Goal: Obtain resource: Download file/media

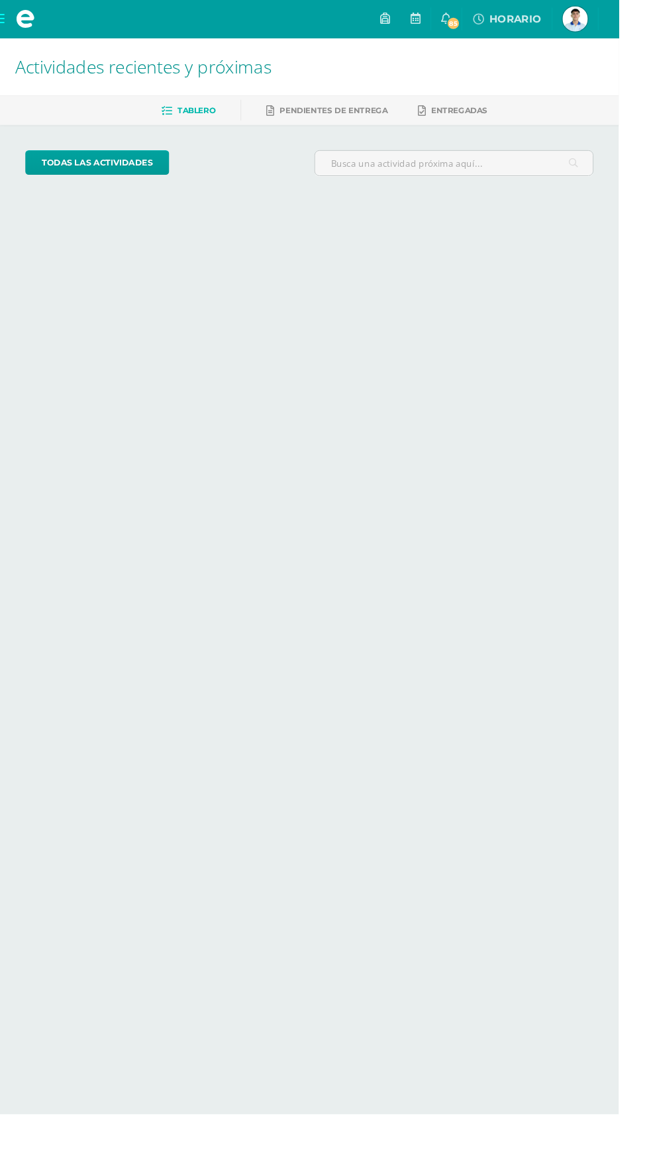
click at [619, 19] on span "[PERSON_NAME] Mi Perfil" at bounding box center [603, 20] width 32 height 26
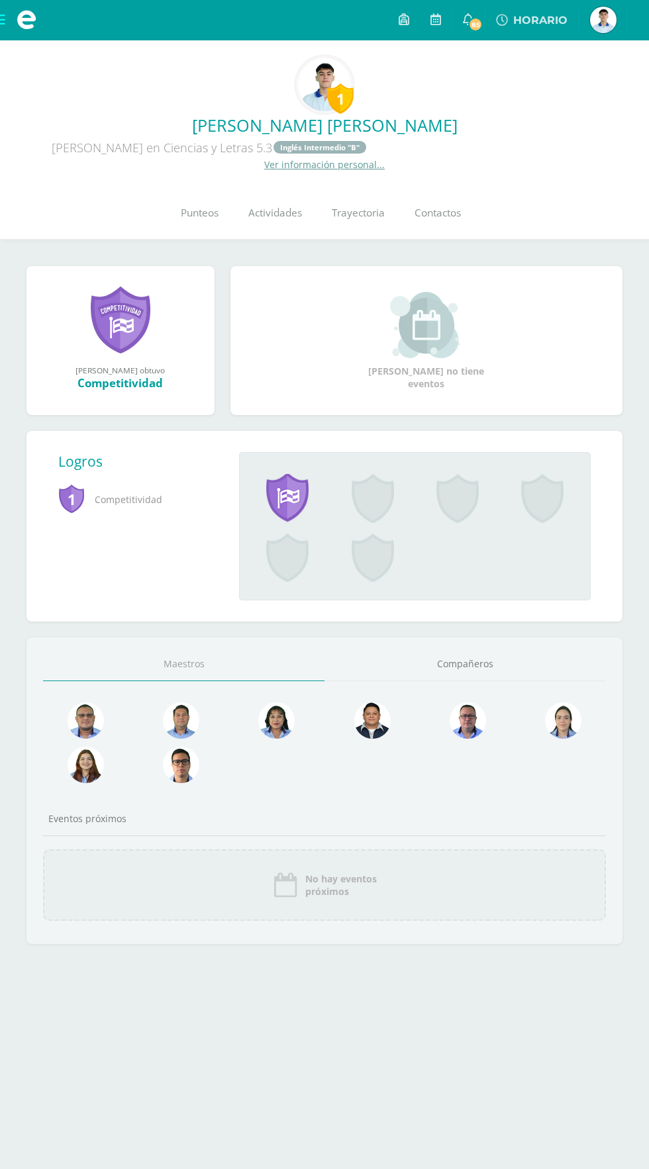
click at [589, 19] on span "[PERSON_NAME] Mi Perfil" at bounding box center [603, 20] width 32 height 26
click at [185, 225] on link "Punteos" at bounding box center [200, 213] width 68 height 53
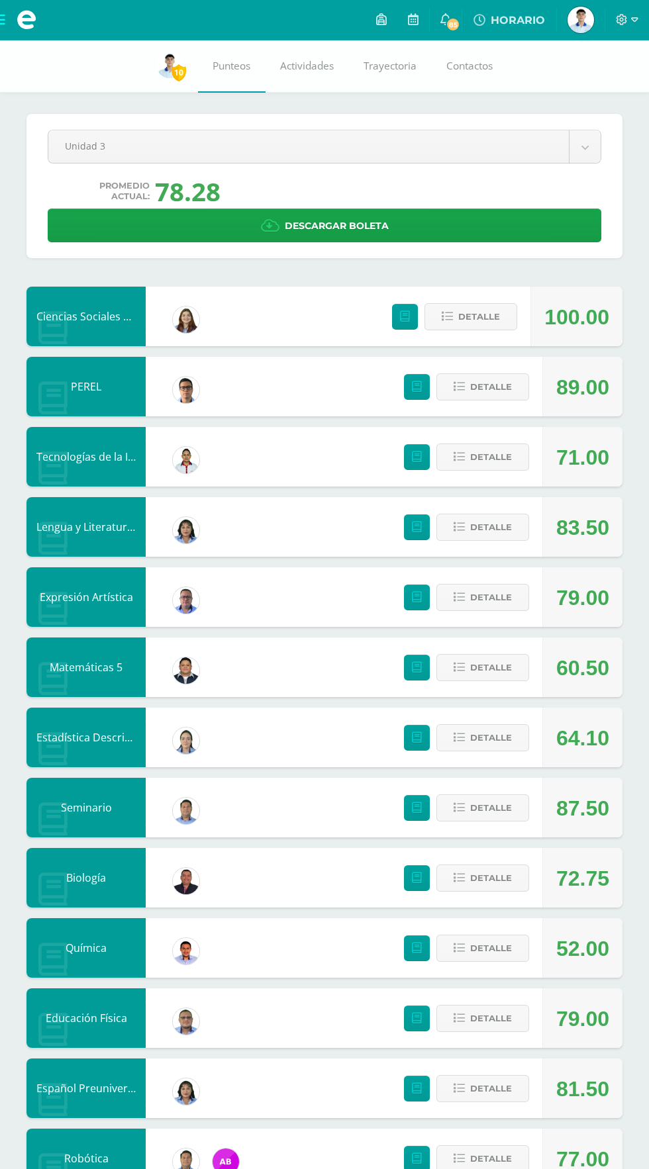
scroll to position [15, 0]
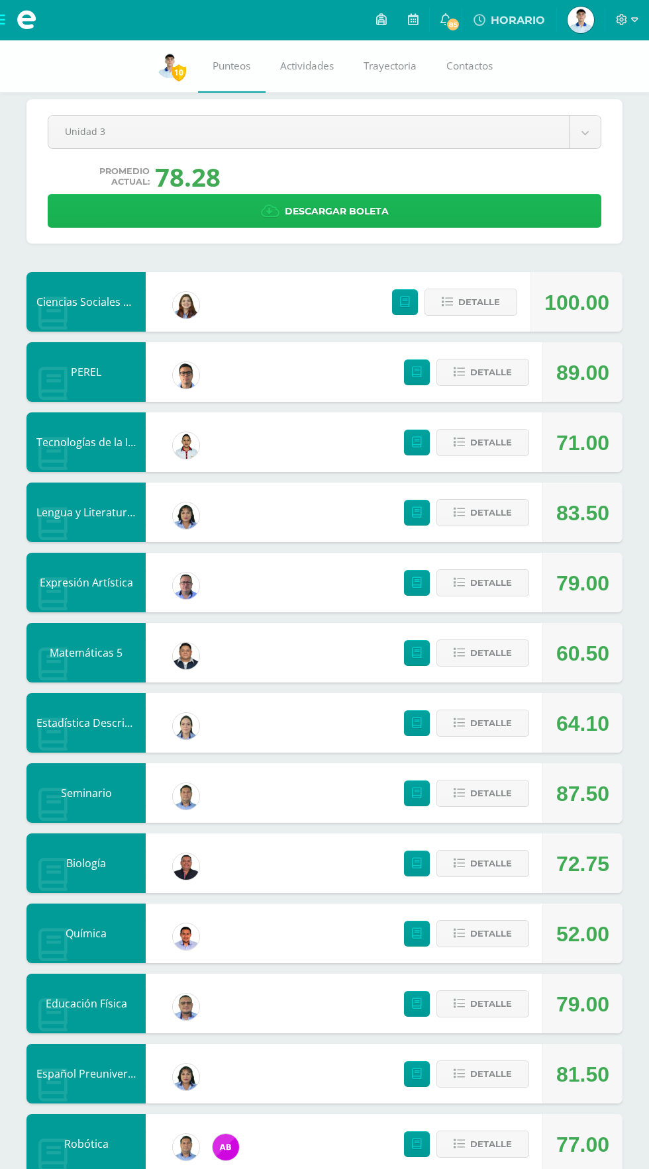
click at [560, 221] on link "Descargar boleta" at bounding box center [325, 211] width 554 height 34
